Goal: Complete application form

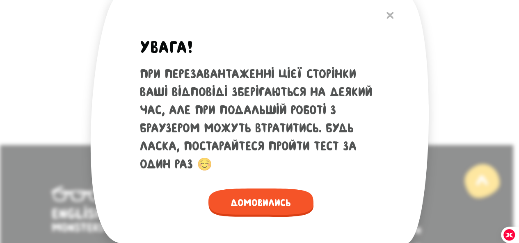
scroll to position [734, 0]
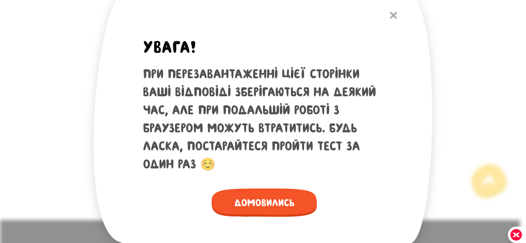
click at [394, 15] on img at bounding box center [393, 15] width 7 height 7
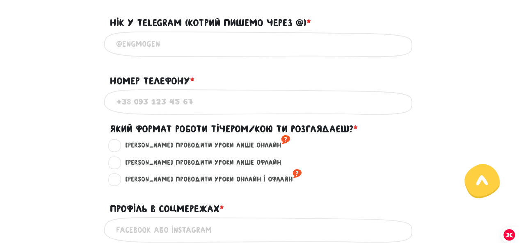
scroll to position [380, 0]
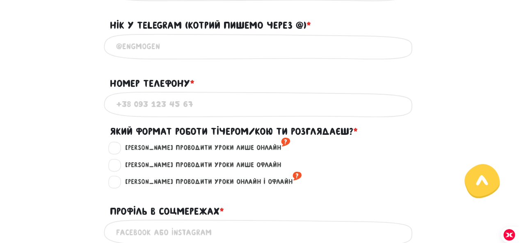
click at [119, 183] on label "Хочу проводити уроки онлайн і офлайн ?" at bounding box center [210, 182] width 184 height 11
click at [119, 183] on input "Хочу проводити уроки онлайн і офлайн ?" at bounding box center [115, 181] width 7 height 8
radio input "true"
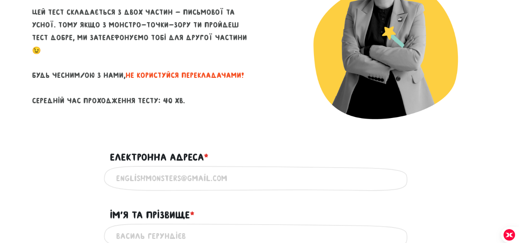
scroll to position [72, 0]
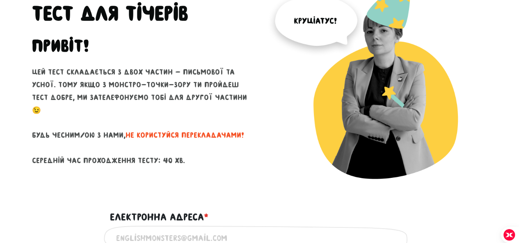
click at [145, 84] on p "Цей тест складається з двох частин - письмової та усної. Тому якщо з монстро-то…" at bounding box center [143, 116] width 222 height 101
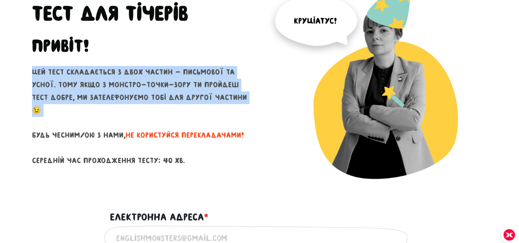
drag, startPoint x: 145, startPoint y: 84, endPoint x: 150, endPoint y: 96, distance: 13.3
click at [150, 96] on p "Цей тест складається з двох частин - письмової та усної. Тому якщо з монстро-то…" at bounding box center [143, 116] width 222 height 101
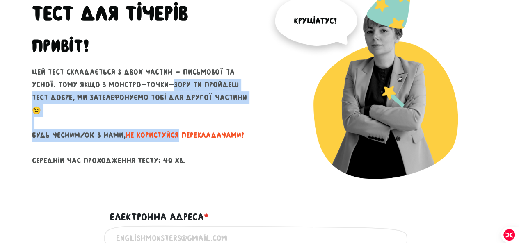
drag, startPoint x: 150, startPoint y: 96, endPoint x: 160, endPoint y: 132, distance: 36.8
click at [160, 132] on p "Цей тест складається з двох частин - письмової та усної. Тому якщо з монстро-то…" at bounding box center [143, 116] width 222 height 101
click at [160, 132] on span "не користуйся перекладачами!" at bounding box center [185, 135] width 119 height 8
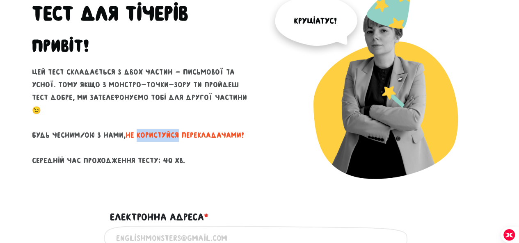
click at [160, 132] on span "не користуйся перекладачами!" at bounding box center [185, 135] width 119 height 8
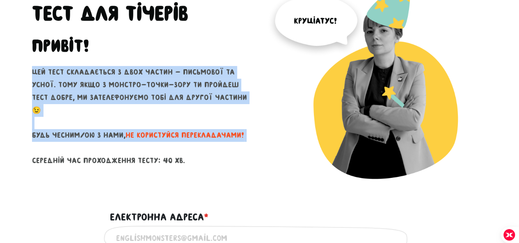
drag, startPoint x: 160, startPoint y: 132, endPoint x: 136, endPoint y: 80, distance: 57.3
click at [136, 80] on p "Цей тест складається з двох частин - письмової та усної. Тому якщо з монстро-то…" at bounding box center [143, 116] width 222 height 101
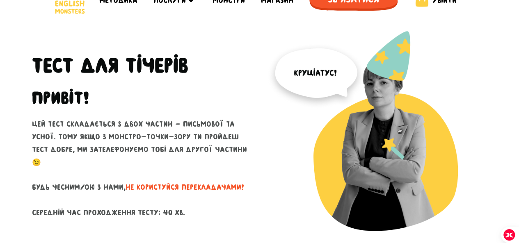
scroll to position [0, 0]
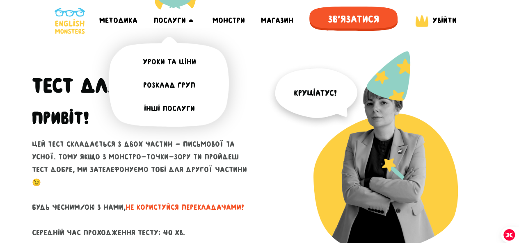
click at [168, 59] on link "Уроки та ціни" at bounding box center [170, 61] width 140 height 23
click at [179, 82] on link "Розклад груп" at bounding box center [170, 85] width 140 height 23
